Goal: Task Accomplishment & Management: Complete application form

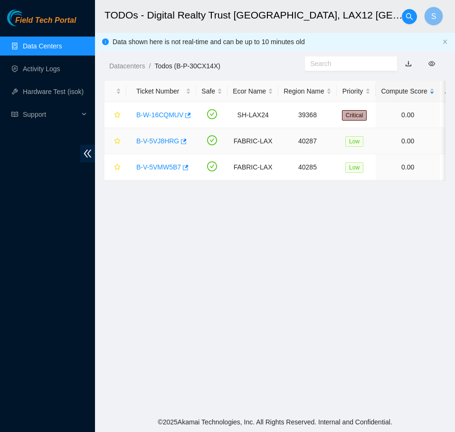
click at [158, 137] on link "B-V-5VJ8HRG" at bounding box center [157, 141] width 43 height 8
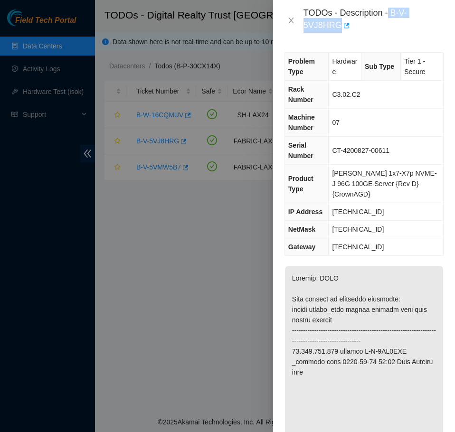
drag, startPoint x: 390, startPoint y: 13, endPoint x: 396, endPoint y: 23, distance: 11.5
click at [396, 23] on div "TODOs - Description - B-V-5VJ8HRG" at bounding box center [374, 21] width 140 height 26
click at [393, 12] on div "TODOs - Description - B-V-5VJ8HRG" at bounding box center [374, 21] width 140 height 26
drag, startPoint x: 393, startPoint y: 12, endPoint x: 398, endPoint y: 21, distance: 10.2
click at [398, 21] on div "TODOs - Description - B-V-5VJ8HRG" at bounding box center [374, 21] width 140 height 26
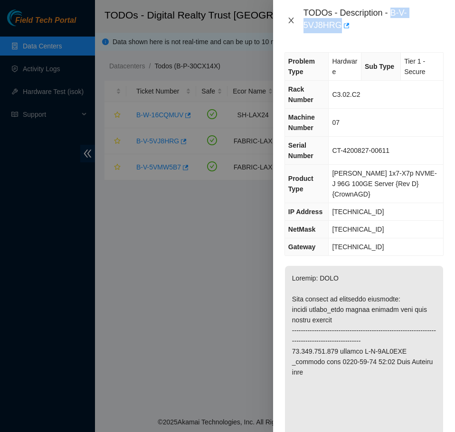
drag, startPoint x: 296, startPoint y: 20, endPoint x: 296, endPoint y: 27, distance: 6.7
click at [296, 20] on button "Close" at bounding box center [291, 20] width 13 height 9
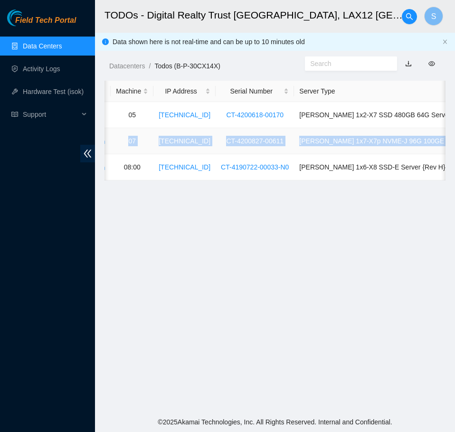
scroll to position [0, 461]
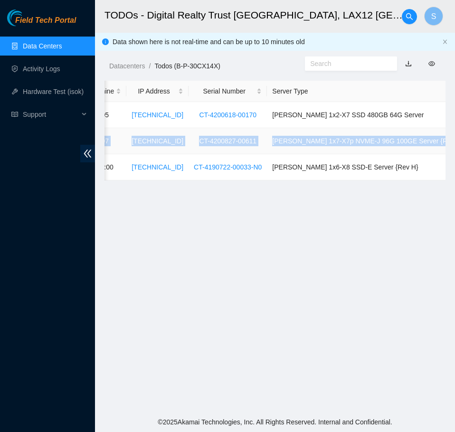
drag, startPoint x: 229, startPoint y: 142, endPoint x: 436, endPoint y: 144, distance: 207.2
click at [436, 144] on tr "B-V-5VJ8HRG FABRIC-LAX 40287 Low 0.00 0 0% C3.02.C2 07 23.220.165.138 CT-420082…" at bounding box center [75, 141] width 863 height 26
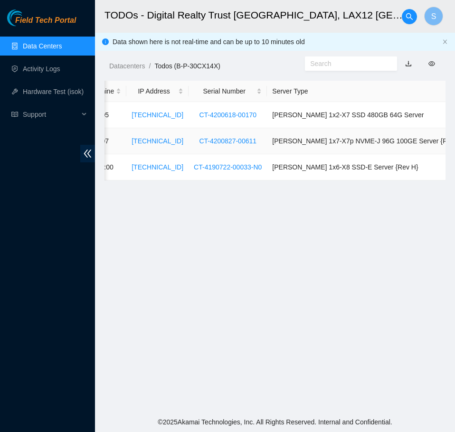
click at [445, 143] on td "Ciara 1x7-X7p NVME-J 96G 100GE Server {Rev D}{CrownAGD}" at bounding box center [386, 141] width 239 height 26
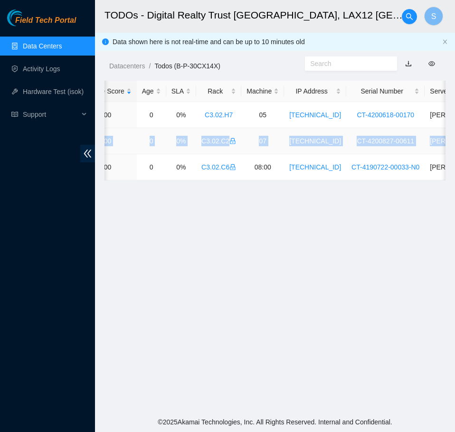
scroll to position [0, 0]
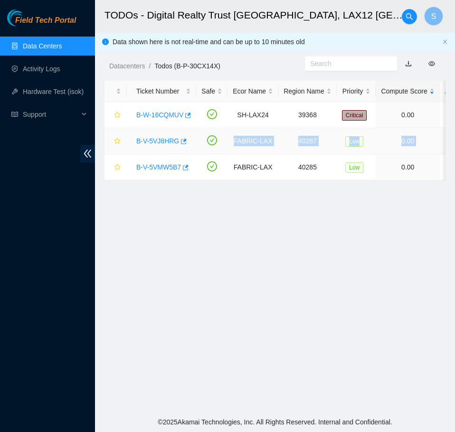
drag, startPoint x: 441, startPoint y: 142, endPoint x: 232, endPoint y: 146, distance: 209.6
copy tr "FABRIC-LAX 40287 Low 0.00 0 0% C3.02.C2 07 23.220.165.138 CT-4200827-00611 Ciar…"
click at [165, 143] on link "B-V-5VJ8HRG" at bounding box center [157, 141] width 43 height 8
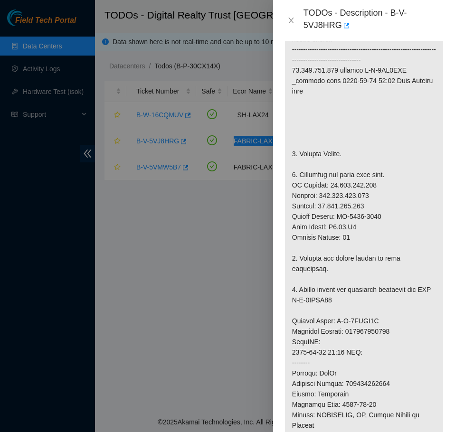
scroll to position [285, 0]
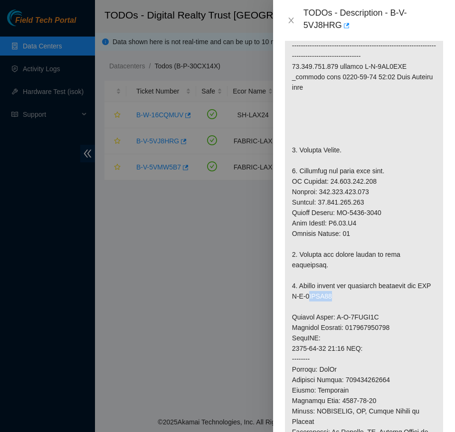
drag, startPoint x: 361, startPoint y: 287, endPoint x: 327, endPoint y: 287, distance: 34.2
click at [327, 287] on p at bounding box center [364, 307] width 158 height 652
click at [381, 263] on p at bounding box center [364, 307] width 158 height 652
drag, startPoint x: 383, startPoint y: 201, endPoint x: 339, endPoint y: 204, distance: 43.8
click at [339, 204] on p at bounding box center [364, 307] width 158 height 652
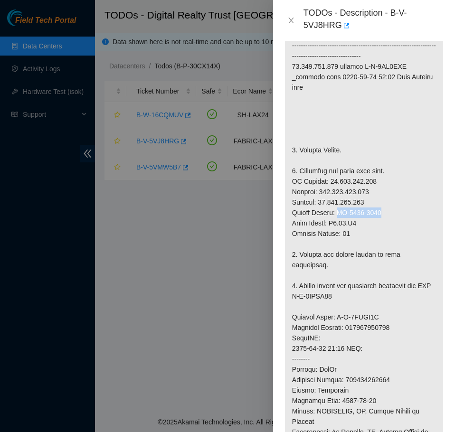
copy p "MX-2134-0413"
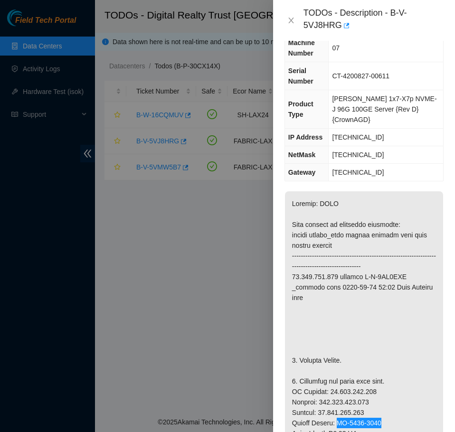
scroll to position [0, 0]
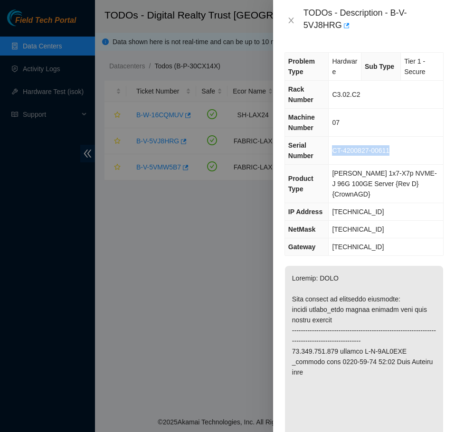
drag, startPoint x: 399, startPoint y: 145, endPoint x: 335, endPoint y: 154, distance: 63.8
click at [335, 154] on td "CT-4200827-00611" at bounding box center [386, 151] width 115 height 28
copy span "CT-4200827-00611"
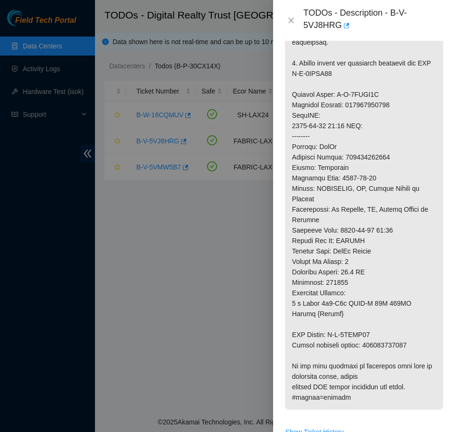
scroll to position [713, 0]
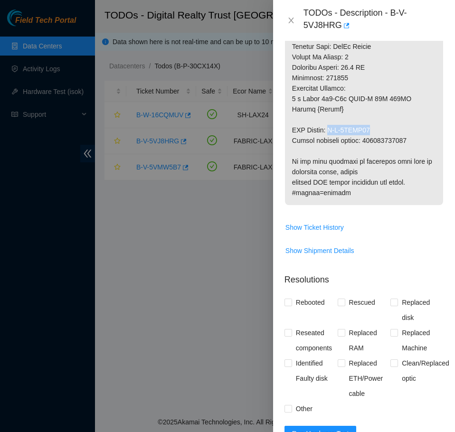
drag, startPoint x: 387, startPoint y: 118, endPoint x: 331, endPoint y: 120, distance: 56.1
copy p "B-V-5VMZR96"
drag, startPoint x: 413, startPoint y: 130, endPoint x: 365, endPoint y: 131, distance: 47.5
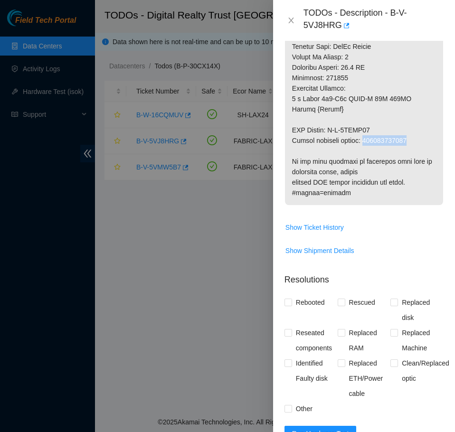
copy p "417328429832"
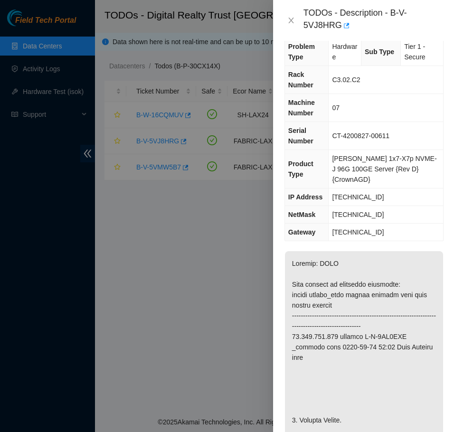
scroll to position [0, 0]
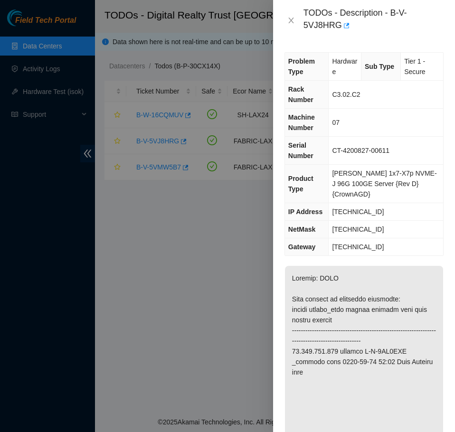
click at [411, 125] on td "07" at bounding box center [386, 123] width 115 height 28
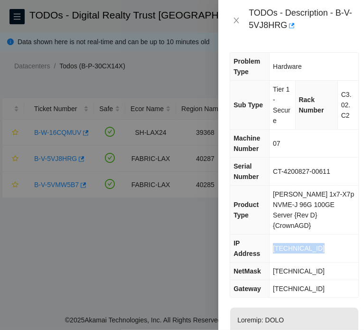
drag, startPoint x: 339, startPoint y: 234, endPoint x: 276, endPoint y: 232, distance: 63.7
click at [276, 235] on td "23.220.165.138" at bounding box center [314, 249] width 89 height 28
click at [276, 245] on span "23.220.165.138" at bounding box center [299, 249] width 52 height 8
drag, startPoint x: 319, startPoint y: 234, endPoint x: 273, endPoint y: 236, distance: 46.1
click at [273, 236] on td "23.220.165.138" at bounding box center [314, 249] width 89 height 28
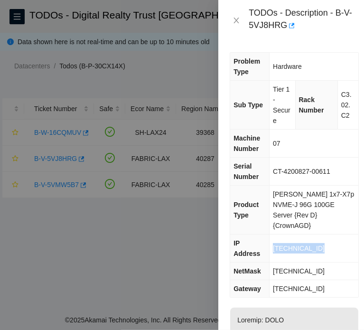
copy span "23.220.165.138"
drag, startPoint x: 317, startPoint y: 250, endPoint x: 270, endPoint y: 250, distance: 47.5
click at [270, 263] on tr "NetMask 255.255.255.192" at bounding box center [294, 272] width 128 height 18
copy tr "255.255.255.192"
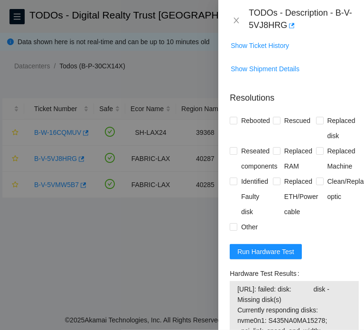
scroll to position [950, 0]
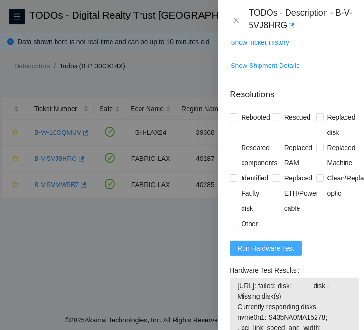
click at [267, 253] on span "Run Hardware Test" at bounding box center [266, 248] width 57 height 10
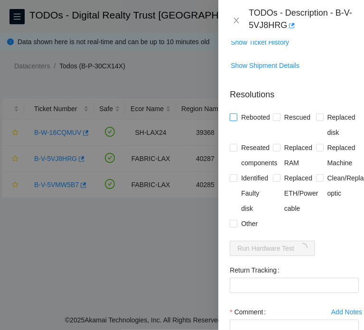
click at [264, 125] on span "Rebooted" at bounding box center [256, 117] width 37 height 15
click at [237, 120] on input "Rebooted" at bounding box center [233, 117] width 7 height 7
checkbox input "true"
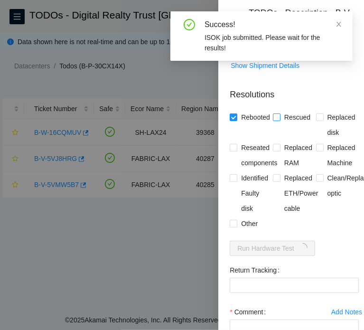
click at [295, 125] on span "Rescued" at bounding box center [298, 117] width 34 height 15
click at [280, 120] on input "Rescued" at bounding box center [276, 117] width 7 height 7
click at [295, 125] on span "Rescued" at bounding box center [298, 117] width 34 height 15
click at [280, 120] on input "Rescued" at bounding box center [276, 117] width 7 height 7
checkbox input "false"
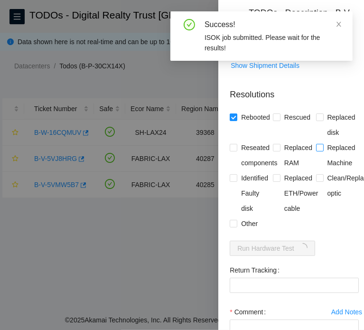
click at [339, 168] on span "Replaced Machine" at bounding box center [342, 155] width 36 height 30
click at [323, 151] on input "Replaced Machine" at bounding box center [319, 147] width 7 height 7
checkbox input "true"
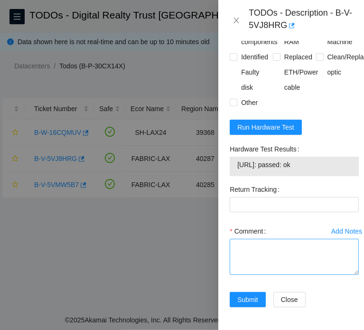
scroll to position [1095, 0]
click at [274, 261] on div "Comment" at bounding box center [294, 252] width 129 height 57
click at [278, 252] on textarea "Comment" at bounding box center [294, 257] width 129 height 36
paste textarea "B-V-5VJ8HRG FABRIC-LAX 40287 Low 0.00 0 0% C3.02.C2 07 23.220.165.138 CT-420082…"
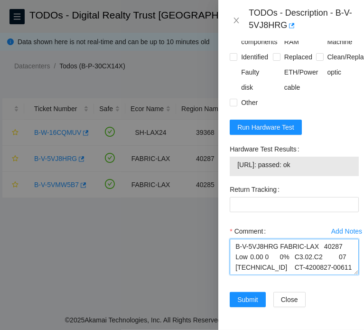
scroll to position [227, 0]
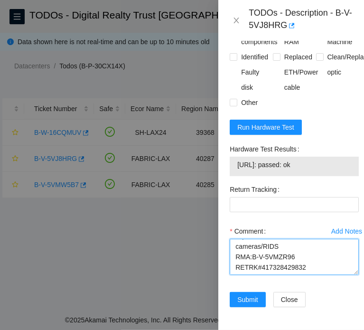
type textarea "B-V-5VJ8HRG FABRIC-LAX 40287 Low 0.00 0 0% C3.02.C2 07 23.220.165.138 CT-420082…"
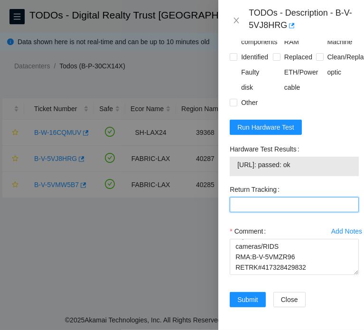
click at [276, 197] on Tracking "Return Tracking" at bounding box center [294, 204] width 129 height 15
paste Tracking "417328429832"
type Tracking "417328429832"
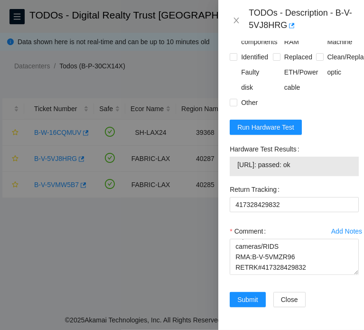
click at [318, 182] on div "Return Tracking" at bounding box center [294, 189] width 129 height 15
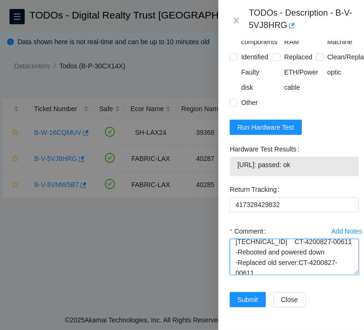
scroll to position [0, 0]
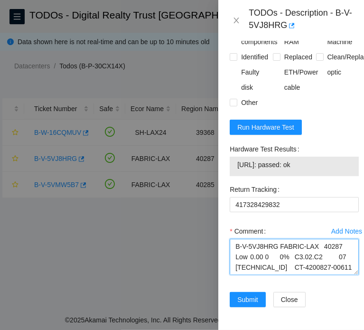
drag, startPoint x: 316, startPoint y: 254, endPoint x: 214, endPoint y: 191, distance: 120.5
click at [214, 191] on div "TODOs - Description - B-V-5VJ8HRG Problem Type Hardware Sub Type Tier 1 - Secur…" at bounding box center [182, 165] width 364 height 330
paste textarea "When recieving the new server one of the mounting brackets came in crushed so I…"
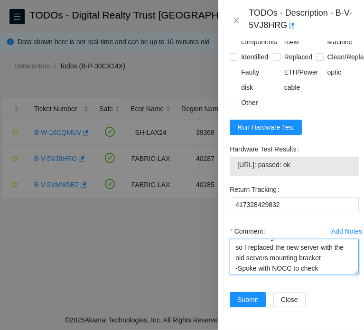
scroll to position [232, 0]
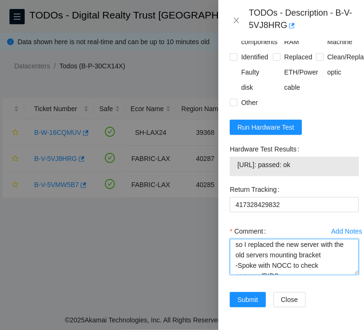
type textarea "B-V-5VJ8HRG FABRIC-LAX 40287 Low 0.00 0 0% C3.02.C2 07 23.220.165.138 CT-420082…"
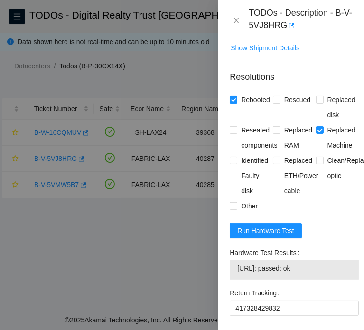
scroll to position [1000, 0]
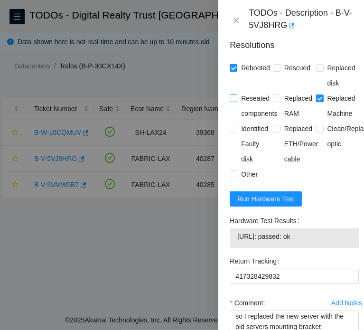
click at [243, 109] on span "Reseated components" at bounding box center [260, 106] width 44 height 30
click at [237, 101] on input "Reseated components" at bounding box center [233, 98] width 7 height 7
checkbox input "true"
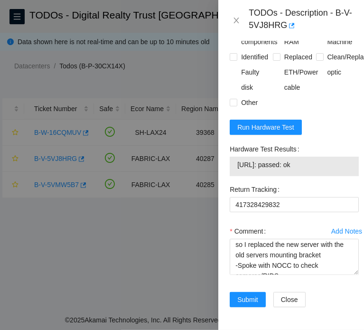
scroll to position [1095, 0]
click at [252, 295] on span "Submit" at bounding box center [248, 300] width 21 height 10
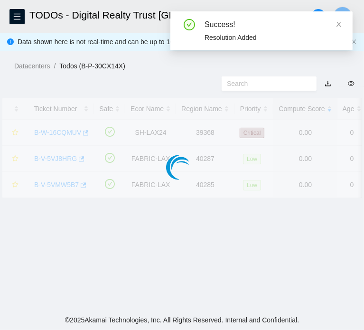
scroll to position [271, 0]
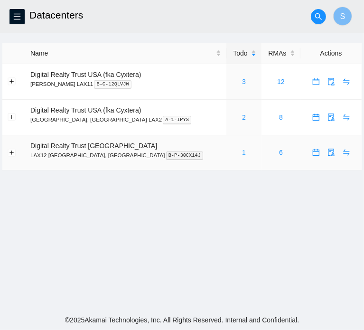
click at [242, 155] on link "1" at bounding box center [244, 153] width 4 height 8
